Goal: Task Accomplishment & Management: Manage account settings

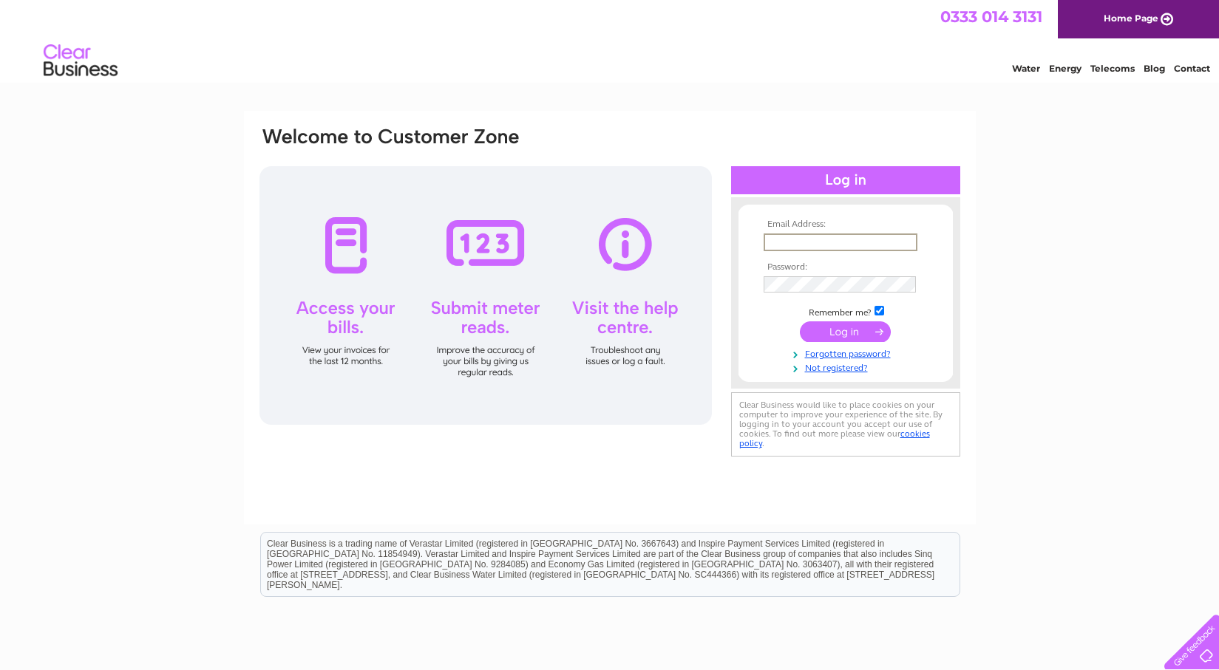
click at [828, 238] on input "text" at bounding box center [840, 243] width 154 height 18
click at [904, 619] on html "Clear Business is a trading name of Verastar Limited (registered in [GEOGRAPHIC…" at bounding box center [609, 572] width 1219 height 95
click at [811, 234] on input "text" at bounding box center [839, 242] width 152 height 16
type input "enquiries@leithschoolofart.co.uk"
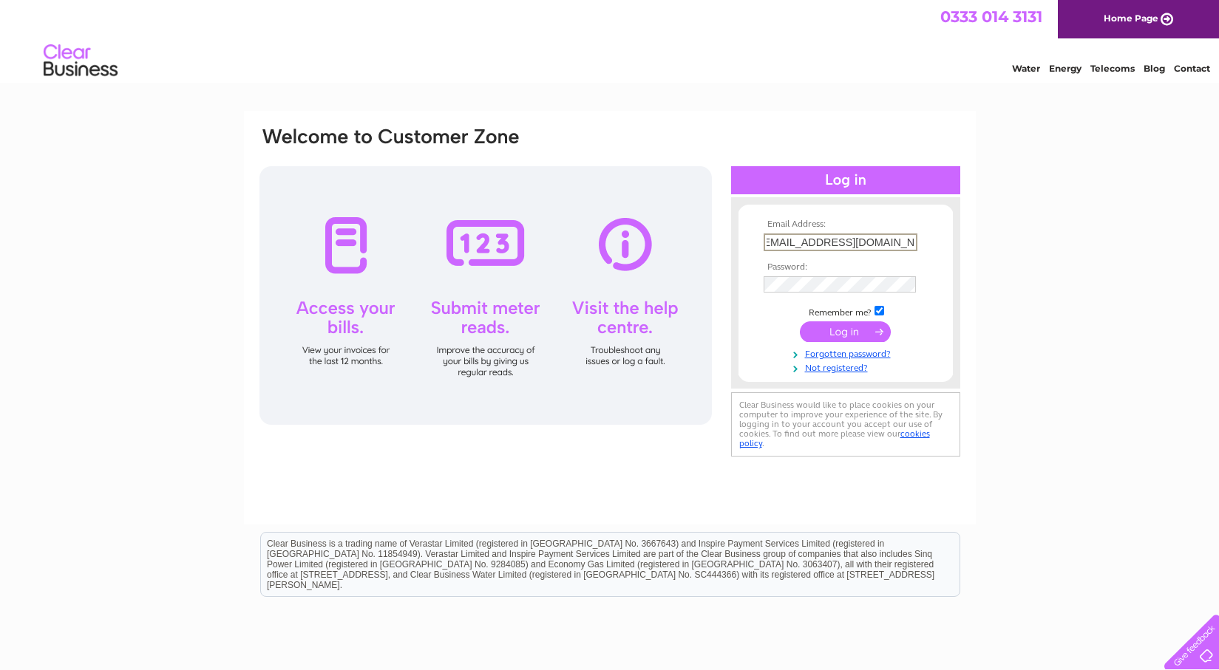
scroll to position [0, 0]
click at [740, 286] on form "Email Address: enquiries@leithschoolofart.co.uk Password: Forgotten password?" at bounding box center [845, 296] width 214 height 154
click at [825, 324] on input "submit" at bounding box center [845, 331] width 91 height 21
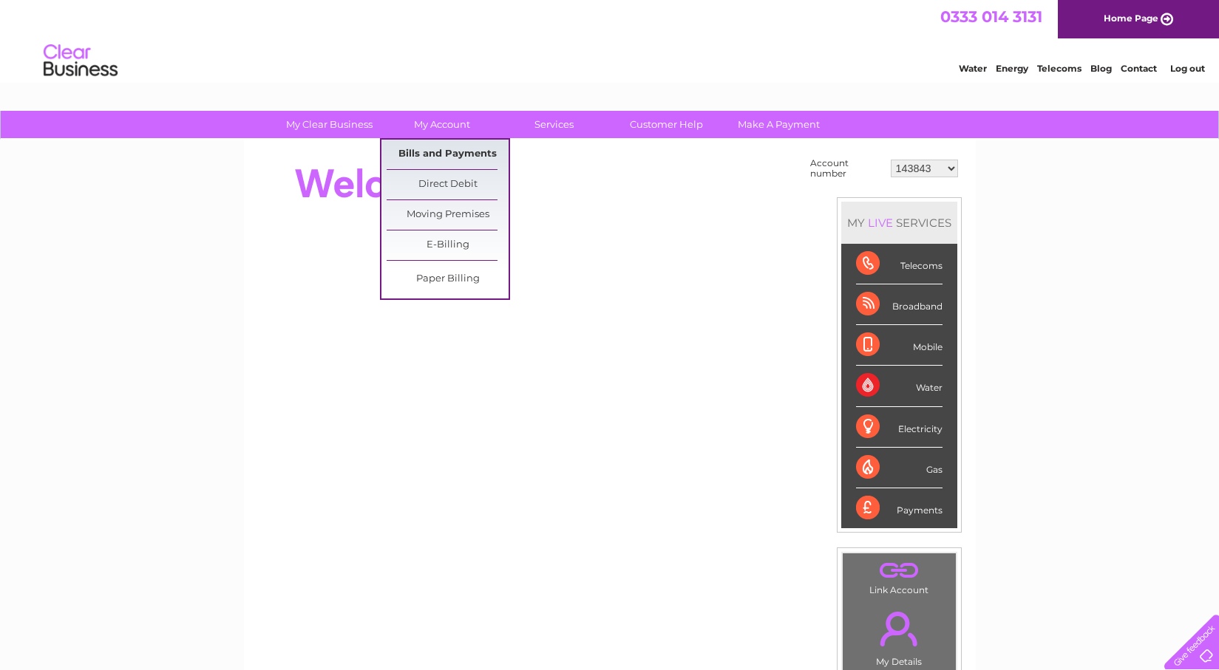
click at [439, 150] on link "Bills and Payments" at bounding box center [447, 155] width 122 height 30
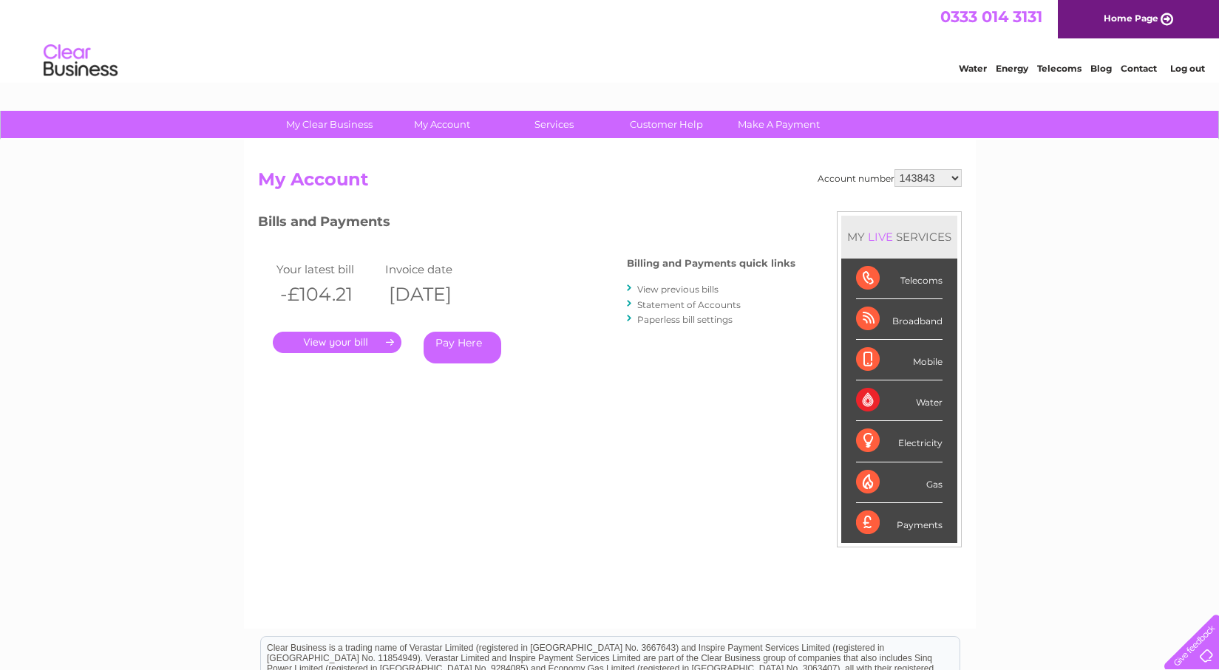
click at [950, 179] on select "143843 1119828 30303512" at bounding box center [927, 178] width 67 height 18
click at [989, 170] on div "My Clear Business Login Details My Details My Preferences Link Account My Accou…" at bounding box center [609, 496] width 1219 height 771
click at [951, 174] on select "143843 1119828 30303512" at bounding box center [927, 178] width 67 height 18
select select "1119828"
click at [894, 169] on select "143843 1119828 30303512" at bounding box center [927, 178] width 67 height 18
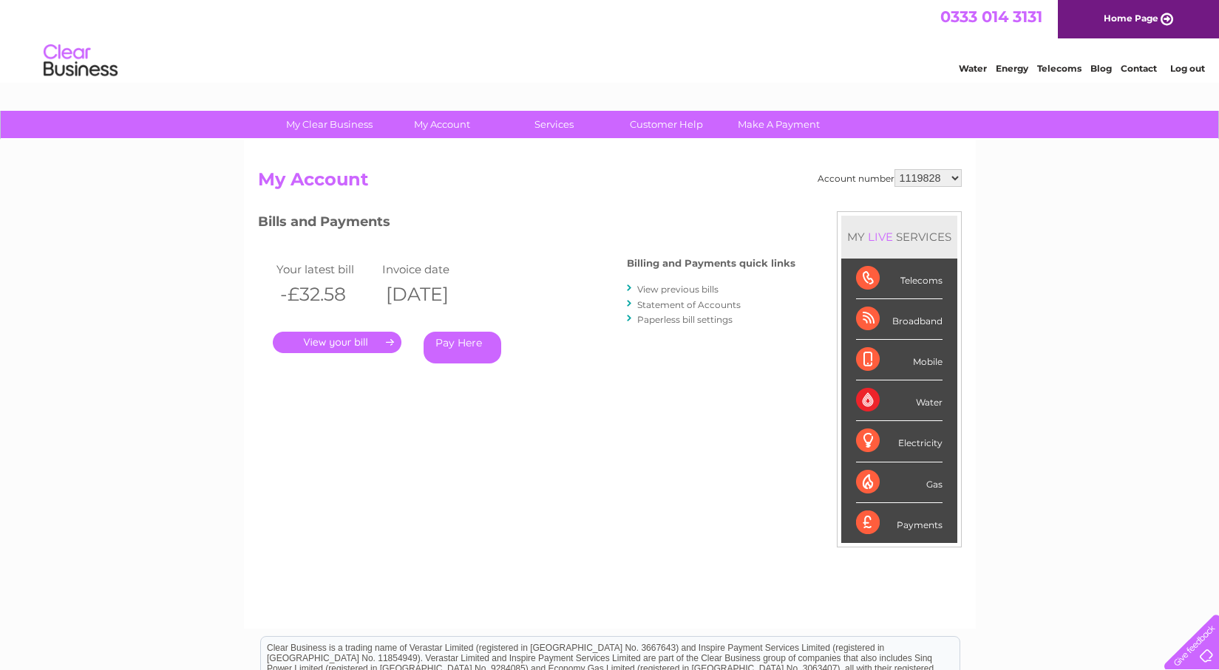
click at [942, 180] on select "143843 1119828 30303512" at bounding box center [927, 178] width 67 height 18
select select "30303512"
click at [894, 169] on select "143843 1119828 30303512" at bounding box center [927, 178] width 67 height 18
click at [319, 341] on link "." at bounding box center [337, 342] width 129 height 21
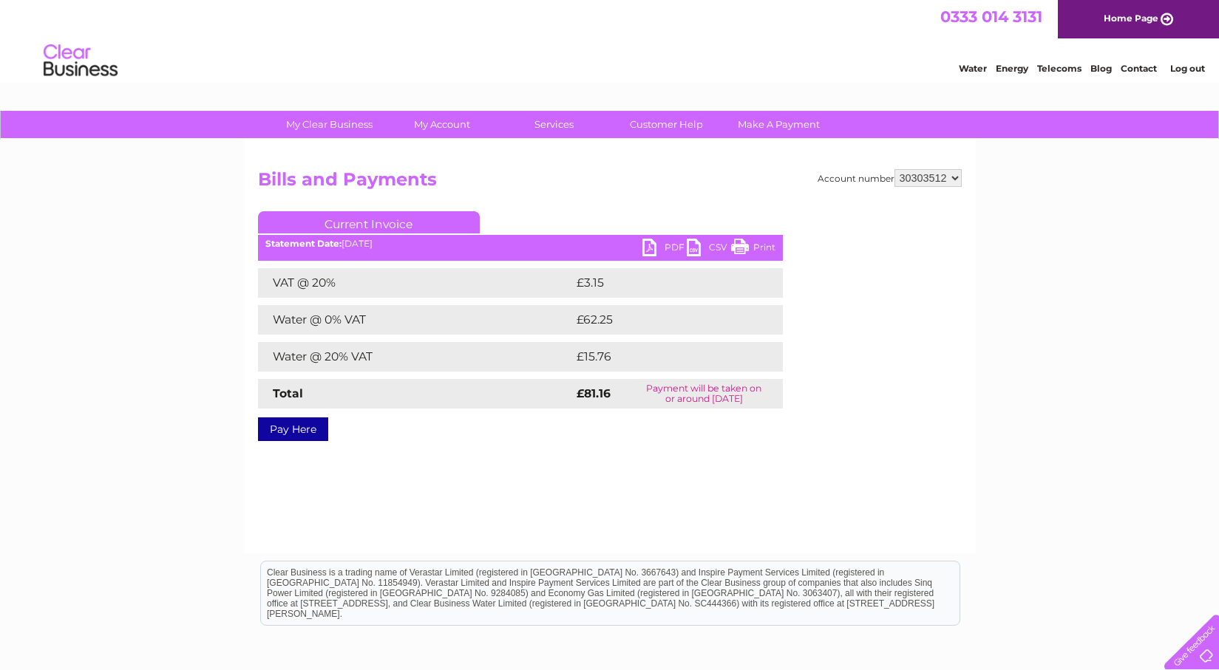
click at [951, 419] on div "Account number 143843 1119828 30303512 Bills and Payments Current Invoice PDF C…" at bounding box center [609, 302] width 703 height 267
